Goal: Communication & Community: Answer question/provide support

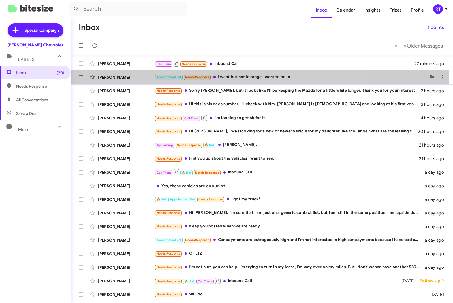
click at [229, 76] on div "Appointment Set Needs Response I want but not in range I want to be in" at bounding box center [290, 77] width 271 height 7
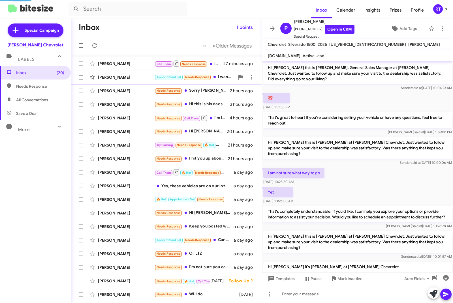
scroll to position [85, 0]
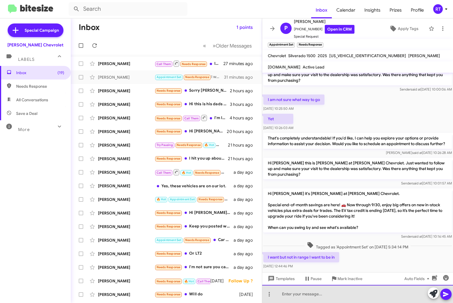
click at [285, 294] on div at bounding box center [357, 294] width 191 height 18
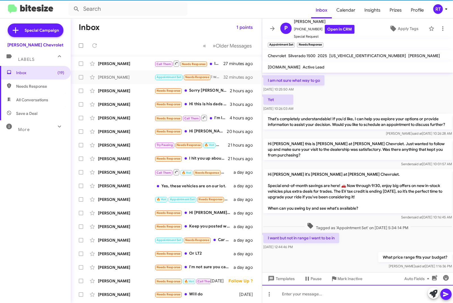
scroll to position [118, 0]
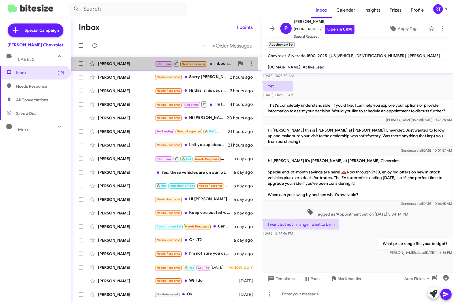
click at [111, 64] on div "[PERSON_NAME]" at bounding box center [126, 64] width 57 height 6
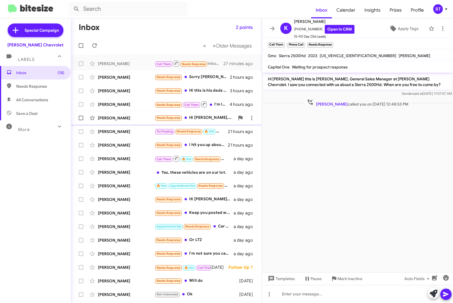
click at [105, 117] on div "[PERSON_NAME]" at bounding box center [126, 118] width 57 height 6
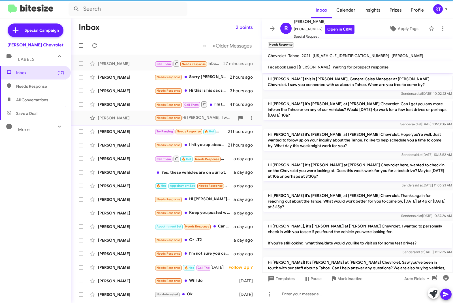
scroll to position [107, 0]
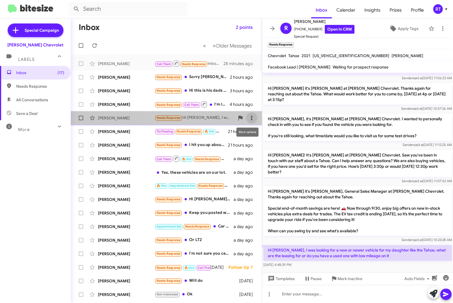
click at [248, 119] on icon at bounding box center [251, 118] width 7 height 7
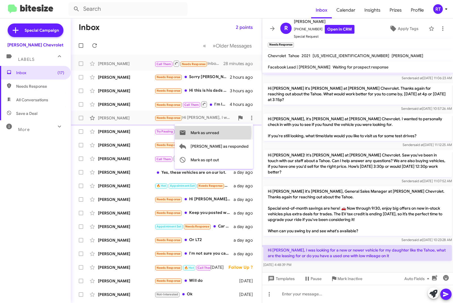
click at [219, 133] on span "Mark as unread" at bounding box center [205, 133] width 29 height 14
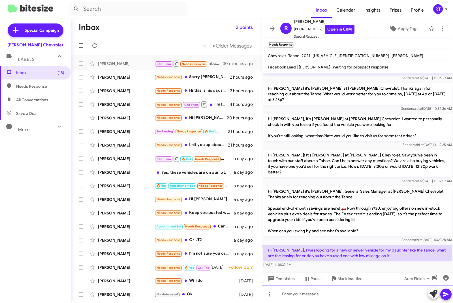
click at [286, 297] on div at bounding box center [357, 294] width 191 height 18
click at [450, 295] on button at bounding box center [445, 294] width 11 height 11
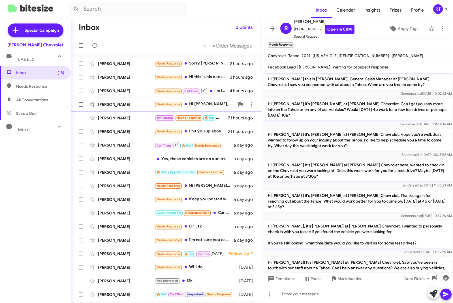
click at [108, 104] on div "[PERSON_NAME]" at bounding box center [126, 105] width 57 height 6
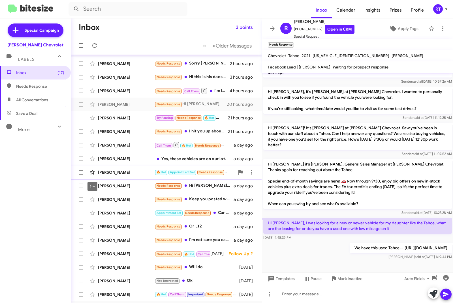
scroll to position [25, 0]
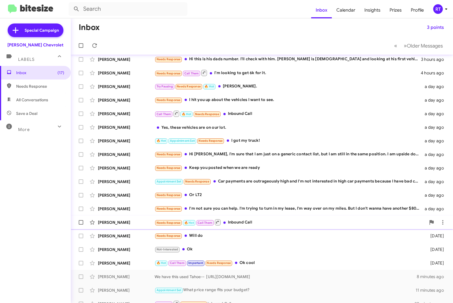
scroll to position [25, 0]
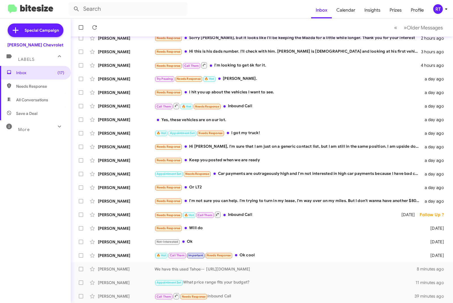
click at [32, 101] on span "All Conversations" at bounding box center [32, 100] width 32 height 6
type input "in:all-conversations"
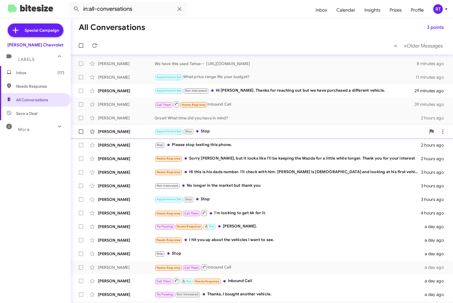
scroll to position [25, 0]
